Goal: Task Accomplishment & Management: Complete application form

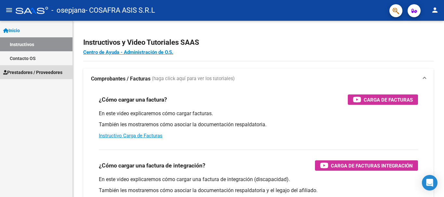
click at [24, 72] on span "Prestadores / Proveedores" at bounding box center [32, 72] width 59 height 7
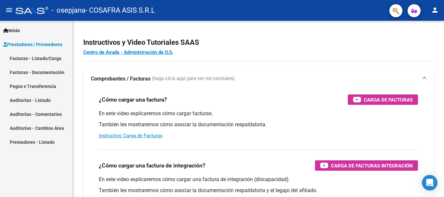
click at [27, 58] on link "Facturas - Listado/Carga" at bounding box center [36, 58] width 72 height 14
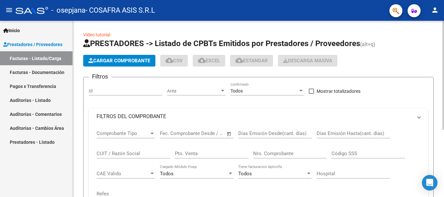
click at [133, 62] on span "Cargar Comprobante" at bounding box center [119, 61] width 62 height 6
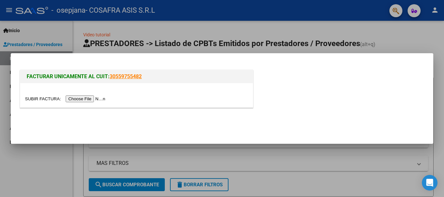
click at [72, 98] on input "file" at bounding box center [66, 99] width 82 height 7
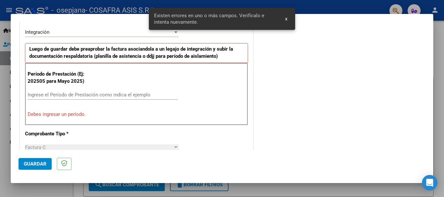
scroll to position [162, 0]
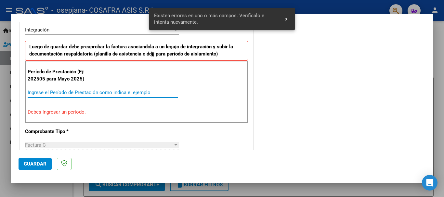
click at [80, 91] on input "Ingrese el Período de Prestación como indica el ejemplo" at bounding box center [103, 93] width 150 height 6
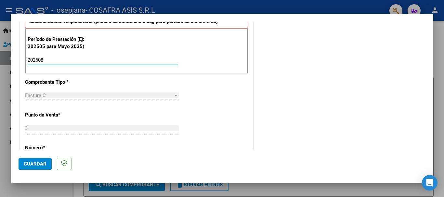
scroll to position [260, 0]
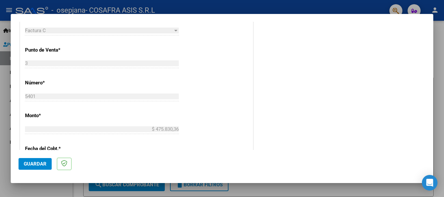
type input "202508"
click at [38, 163] on span "Guardar" at bounding box center [35, 164] width 23 height 6
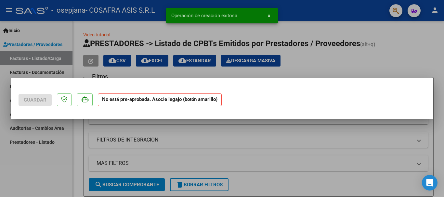
scroll to position [0, 0]
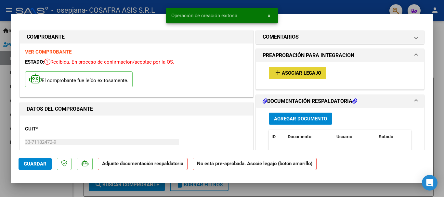
click at [294, 73] on span "Asociar Legajo" at bounding box center [301, 74] width 39 height 6
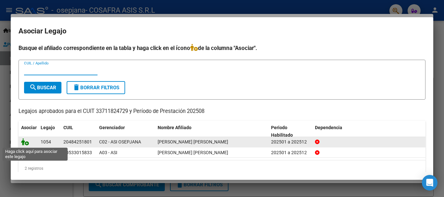
click at [23, 142] on icon at bounding box center [25, 141] width 8 height 7
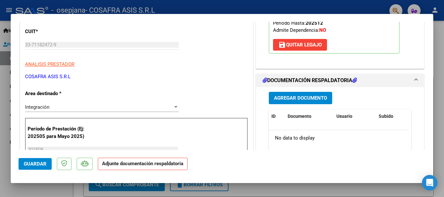
scroll to position [130, 0]
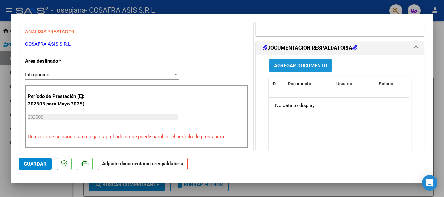
click at [292, 67] on span "Agregar Documento" at bounding box center [300, 66] width 53 height 6
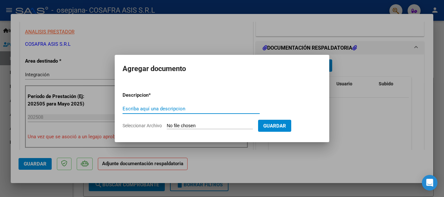
click at [162, 110] on input "Escriba aquí una descripcion" at bounding box center [190, 109] width 137 height 6
type input "planilla"
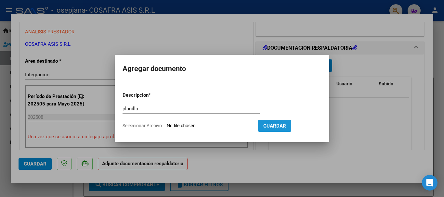
click at [286, 123] on span "Guardar" at bounding box center [274, 126] width 23 height 6
click at [203, 124] on input "Seleccionar Archivo" at bounding box center [210, 126] width 86 height 6
type input "C:\fakepath\planilla [PERSON_NAME].pdf"
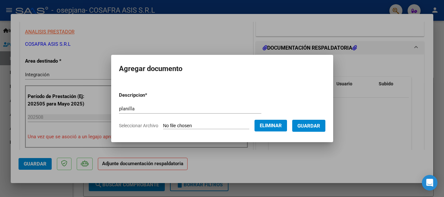
click at [317, 129] on button "Guardar" at bounding box center [308, 126] width 33 height 12
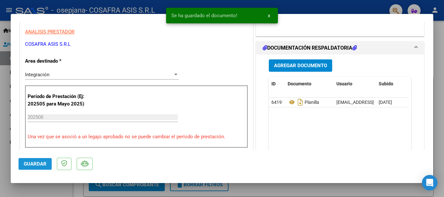
click at [30, 164] on span "Guardar" at bounding box center [35, 164] width 23 height 6
click at [269, 14] on span "x" at bounding box center [269, 16] width 2 height 6
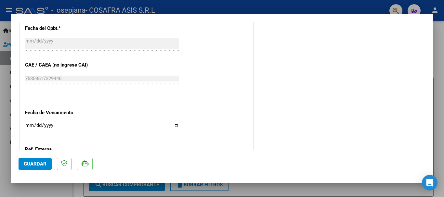
scroll to position [453, 0]
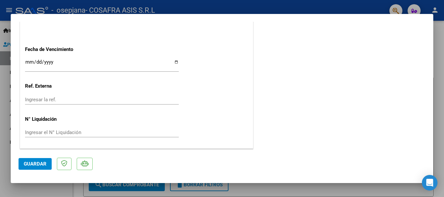
click at [436, 84] on div at bounding box center [222, 98] width 444 height 197
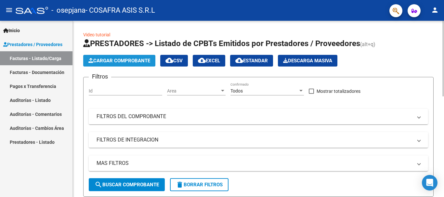
click at [103, 58] on span "Cargar Comprobante" at bounding box center [119, 61] width 62 height 6
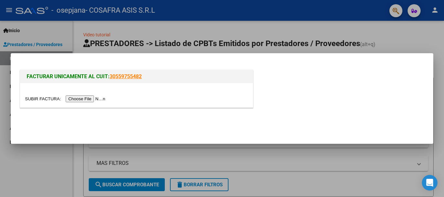
click at [78, 97] on input "file" at bounding box center [66, 99] width 82 height 7
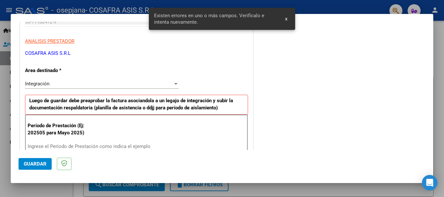
scroll to position [150, 0]
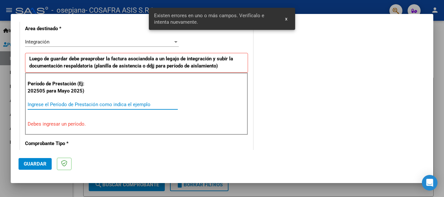
click at [60, 104] on input "Ingrese el Período de Prestación como indica el ejemplo" at bounding box center [103, 105] width 150 height 6
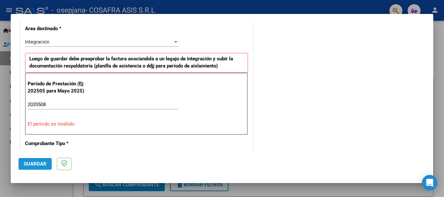
click at [39, 163] on span "Guardar" at bounding box center [35, 164] width 23 height 6
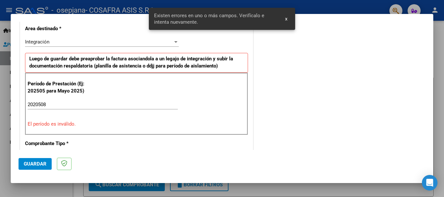
scroll to position [162, 0]
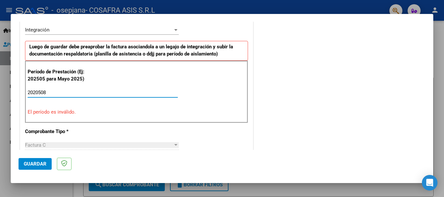
click at [39, 91] on input "2020508" at bounding box center [103, 93] width 150 height 6
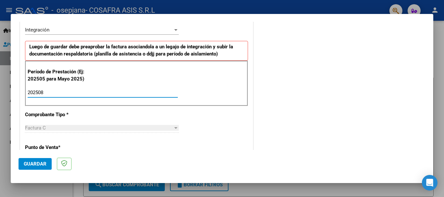
type input "202508"
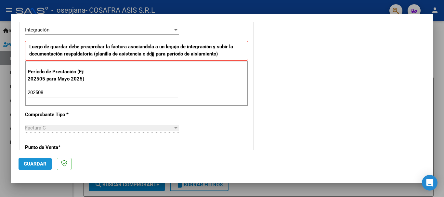
click at [42, 162] on span "Guardar" at bounding box center [35, 164] width 23 height 6
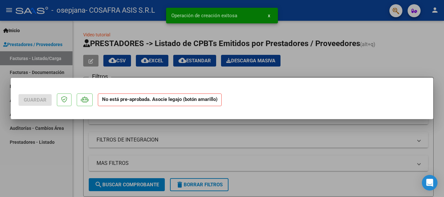
scroll to position [0, 0]
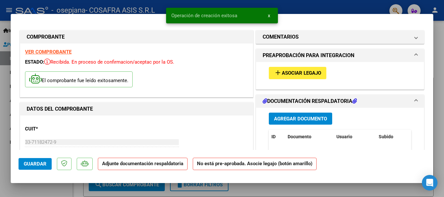
click at [278, 72] on mat-icon "add" at bounding box center [278, 73] width 8 height 8
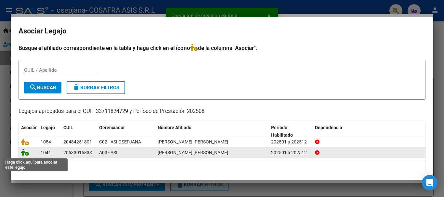
click at [23, 154] on icon at bounding box center [25, 152] width 8 height 7
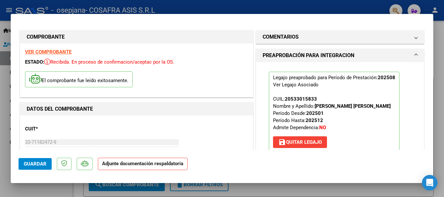
scroll to position [162, 0]
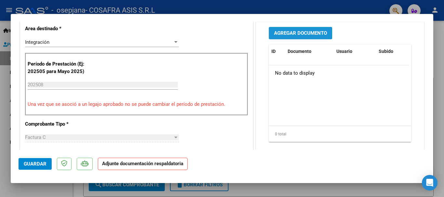
click at [291, 31] on span "Agregar Documento" at bounding box center [300, 34] width 53 height 6
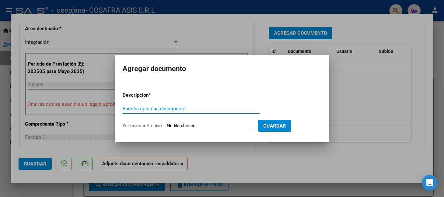
click at [180, 106] on input "Escriba aquí una descripcion" at bounding box center [190, 109] width 137 height 6
type input "planilla"
click at [188, 126] on input "Seleccionar Archivo" at bounding box center [210, 126] width 86 height 6
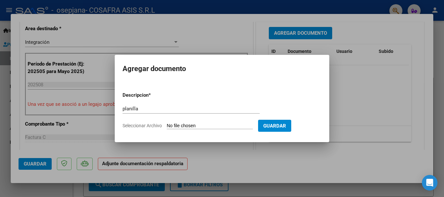
type input "C:\fakepath\planilla [PERSON_NAME].pdf"
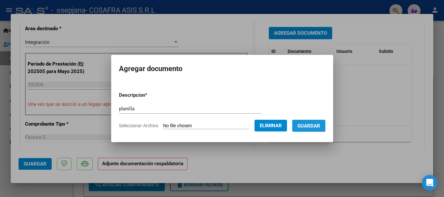
click at [320, 128] on span "Guardar" at bounding box center [308, 126] width 23 height 6
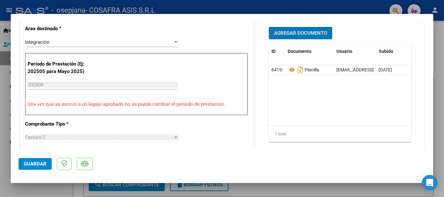
click at [34, 161] on button "Guardar" at bounding box center [35, 164] width 33 height 12
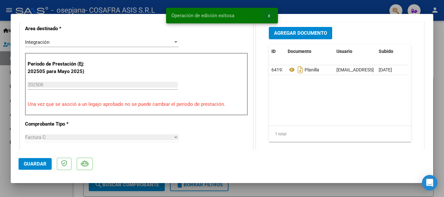
click at [267, 16] on button "x" at bounding box center [269, 16] width 13 height 12
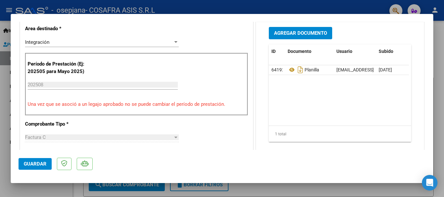
click at [434, 11] on div at bounding box center [222, 98] width 444 height 197
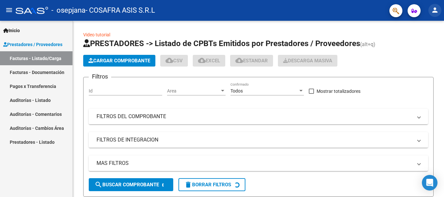
click at [434, 11] on mat-icon "person" at bounding box center [435, 10] width 8 height 8
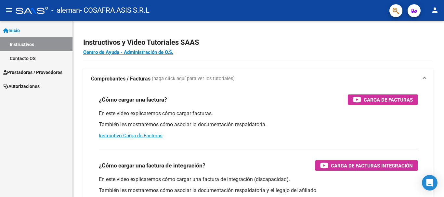
click at [25, 72] on span "Prestadores / Proveedores" at bounding box center [32, 72] width 59 height 7
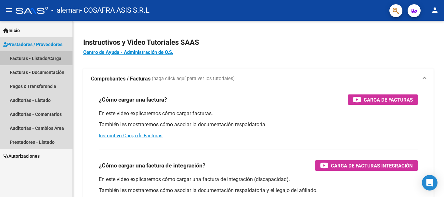
click at [26, 60] on link "Facturas - Listado/Carga" at bounding box center [36, 58] width 72 height 14
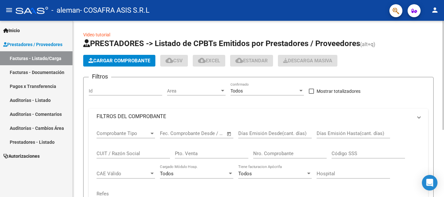
click at [99, 61] on span "Cargar Comprobante" at bounding box center [119, 61] width 62 height 6
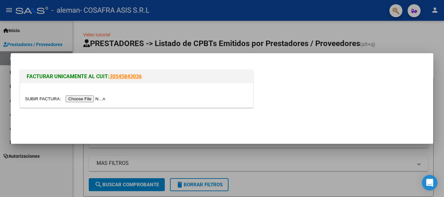
click at [91, 97] on input "file" at bounding box center [66, 99] width 82 height 7
drag, startPoint x: 359, startPoint y: 24, endPoint x: 382, endPoint y: 28, distance: 23.3
click at [359, 24] on div at bounding box center [222, 98] width 444 height 197
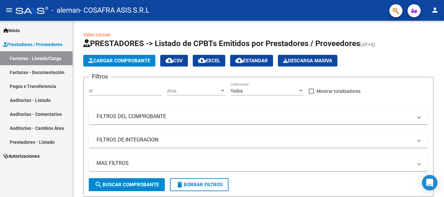
click at [436, 10] on mat-icon "person" at bounding box center [435, 10] width 8 height 8
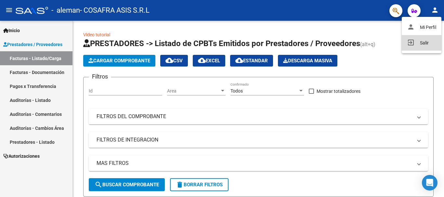
click at [423, 41] on button "exit_to_app Salir" at bounding box center [422, 43] width 40 height 16
